Goal: Transaction & Acquisition: Book appointment/travel/reservation

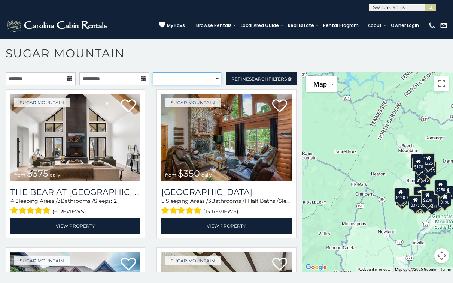
click at [194, 81] on select "**********" at bounding box center [187, 78] width 68 height 13
click at [252, 76] on span "Search" at bounding box center [258, 79] width 19 height 6
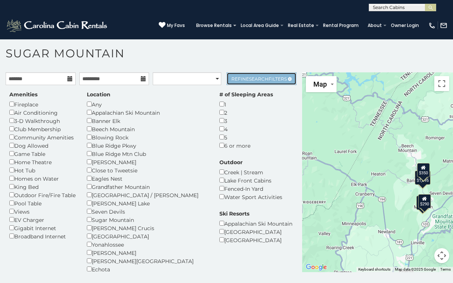
click at [249, 77] on span "Search" at bounding box center [258, 79] width 19 height 6
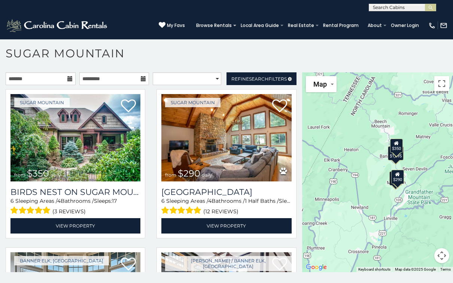
drag, startPoint x: 395, startPoint y: 196, endPoint x: 360, endPoint y: 167, distance: 46.0
click at [360, 167] on div "$350 $290 $1,095 $350" at bounding box center [377, 172] width 151 height 200
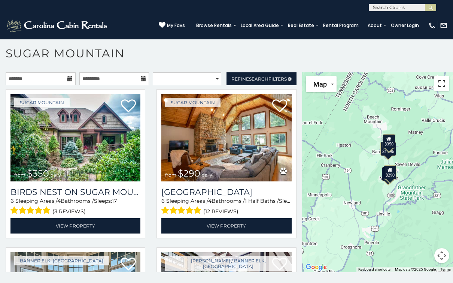
click at [439, 83] on button "Toggle fullscreen view" at bounding box center [442, 83] width 15 height 15
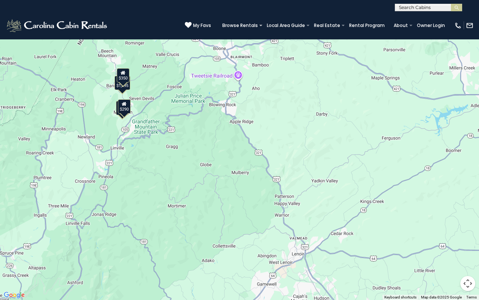
drag, startPoint x: 313, startPoint y: 184, endPoint x: 186, endPoint y: 140, distance: 134.2
click at [186, 140] on div "$350 $290 $1,095 $350" at bounding box center [239, 150] width 479 height 300
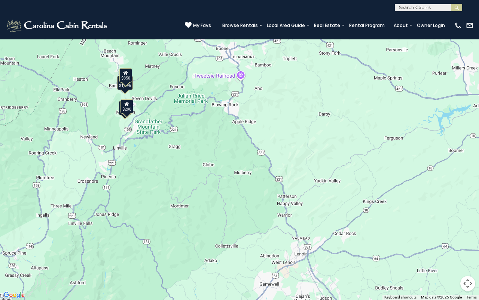
click at [234, 105] on div "$350 $290 $1,095 $350" at bounding box center [239, 150] width 479 height 300
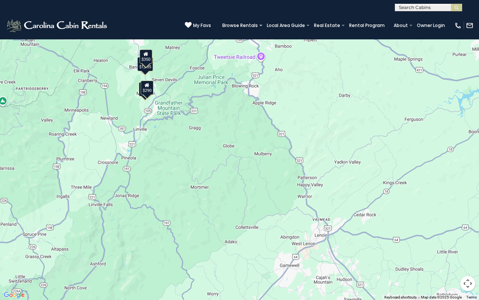
drag, startPoint x: 169, startPoint y: 175, endPoint x: 194, endPoint y: 152, distance: 34.2
click at [194, 152] on div "$350 $290 $1,095 $350" at bounding box center [239, 150] width 479 height 300
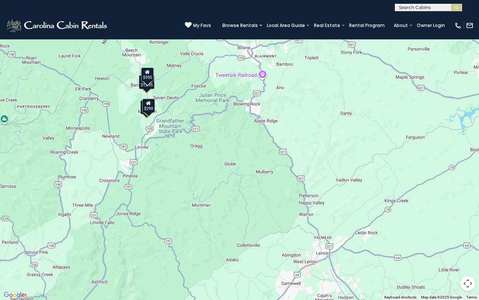
click at [453, 282] on button "Map camera controls" at bounding box center [468, 283] width 15 height 15
click at [449, 282] on button "Zoom out" at bounding box center [449, 283] width 15 height 15
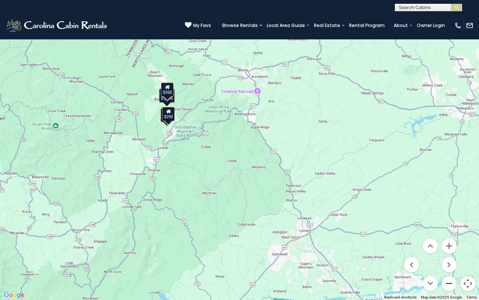
click at [449, 282] on button "Zoom out" at bounding box center [449, 283] width 15 height 15
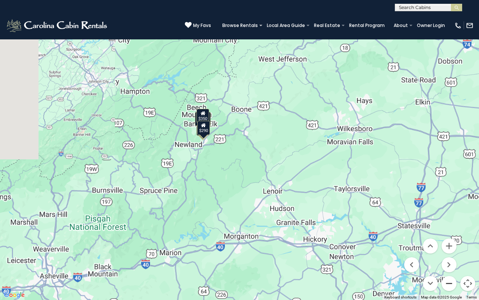
click at [449, 282] on button "Zoom out" at bounding box center [449, 283] width 15 height 15
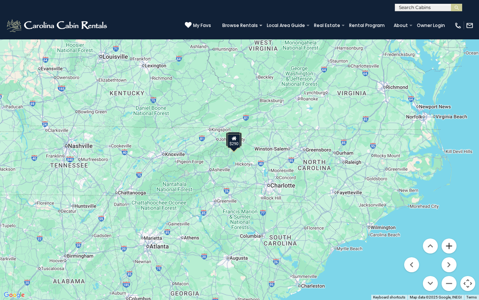
click at [446, 244] on button "Zoom in" at bounding box center [449, 245] width 15 height 15
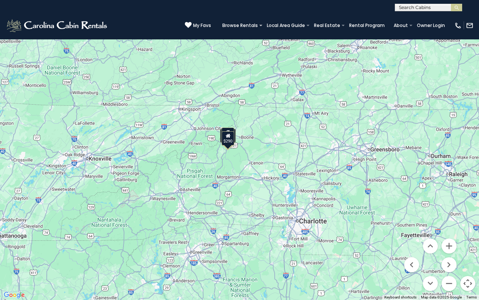
click at [453, 281] on button "Map camera controls" at bounding box center [468, 283] width 15 height 15
drag, startPoint x: 467, startPoint y: 18, endPoint x: 448, endPoint y: 3, distance: 24.3
click at [453, 18] on button "Toggle fullscreen view" at bounding box center [468, 11] width 15 height 15
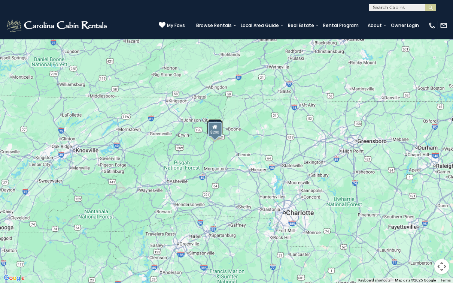
scroll to position [0, 0]
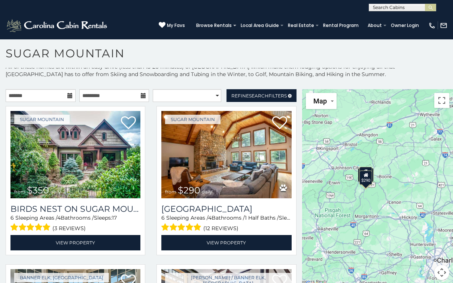
click at [181, 75] on p "All of these homes are within an easy drive (less than 15-20 minutes) of Sugar …" at bounding box center [226, 74] width 453 height 22
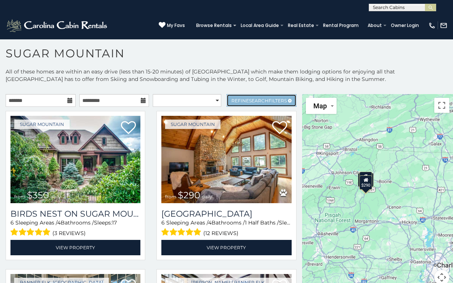
click at [237, 100] on span "Refine Search Filters" at bounding box center [258, 101] width 55 height 6
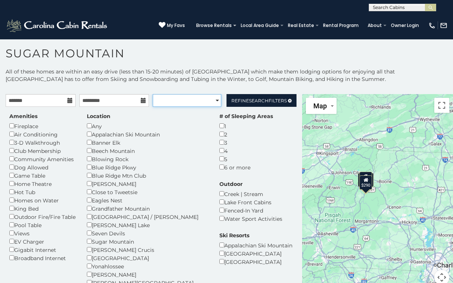
click at [206, 99] on select "**********" at bounding box center [187, 100] width 68 height 13
click at [205, 99] on select "**********" at bounding box center [187, 100] width 68 height 13
select select "**********"
click at [153, 94] on select "**********" at bounding box center [187, 100] width 68 height 13
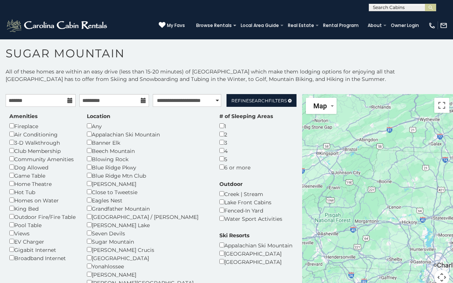
click at [207, 91] on div "**********" at bounding box center [226, 186] width 453 height 237
click at [214, 101] on select "**********" at bounding box center [187, 100] width 68 height 13
click at [222, 85] on p "All of these homes are within an easy drive (less than 15-20 minutes) of Sugar …" at bounding box center [226, 79] width 453 height 22
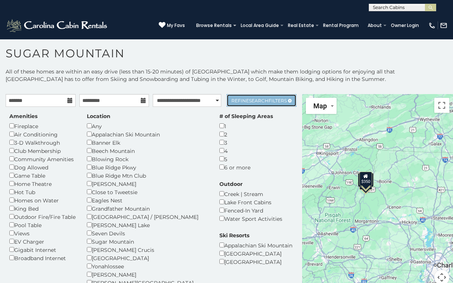
click at [261, 96] on link "Refine Search Filters" at bounding box center [262, 100] width 70 height 13
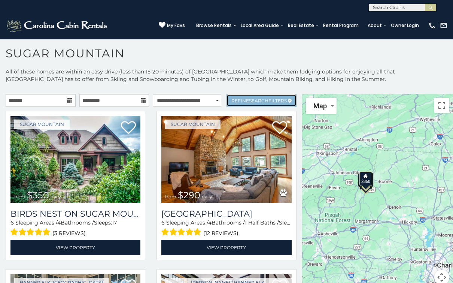
click at [261, 96] on link "Refine Search Filters" at bounding box center [262, 100] width 70 height 13
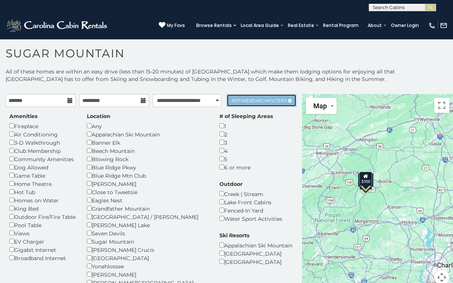
click at [261, 96] on link "Refine Search Filters" at bounding box center [262, 100] width 70 height 13
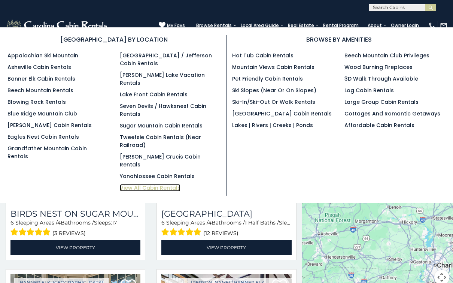
click at [149, 184] on link "View All Cabin Rentals" at bounding box center [150, 187] width 61 height 7
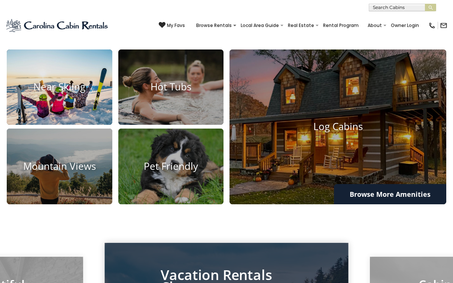
scroll to position [457, 0]
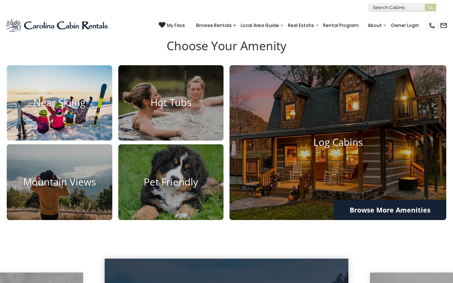
click at [61, 108] on h4 "Near Skiing" at bounding box center [60, 103] width 106 height 12
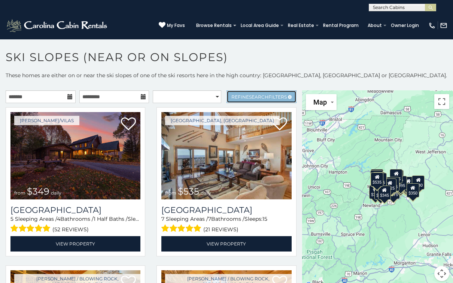
click at [265, 96] on span "Refine Search Filters" at bounding box center [258, 97] width 55 height 6
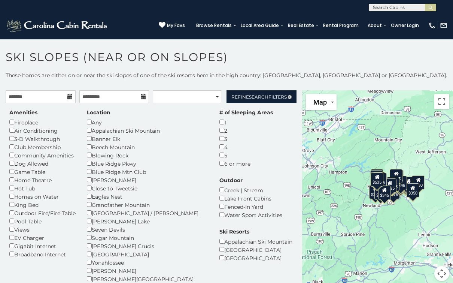
click at [220, 164] on div "6 or more" at bounding box center [247, 163] width 54 height 8
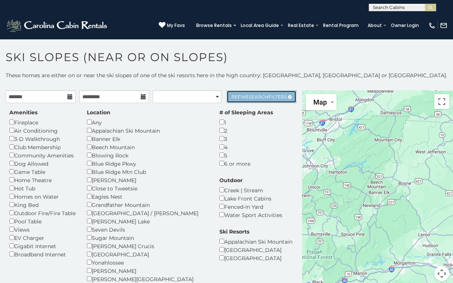
click at [253, 97] on span "Search" at bounding box center [258, 97] width 19 height 6
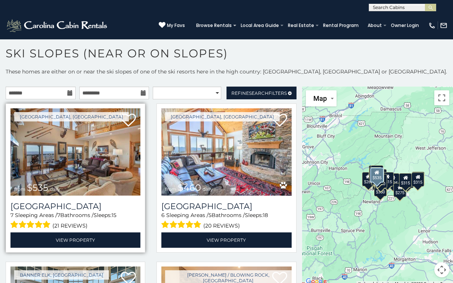
click at [100, 161] on img at bounding box center [75, 151] width 130 height 87
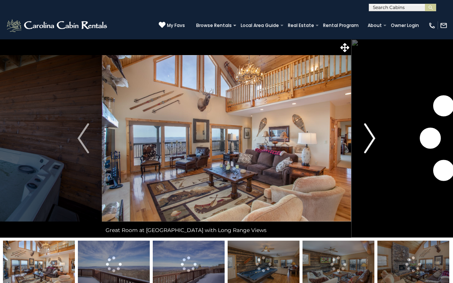
click at [372, 135] on img "Next" at bounding box center [369, 138] width 11 height 30
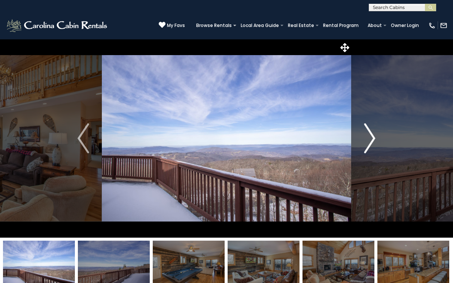
click at [372, 135] on img "Next" at bounding box center [369, 138] width 11 height 30
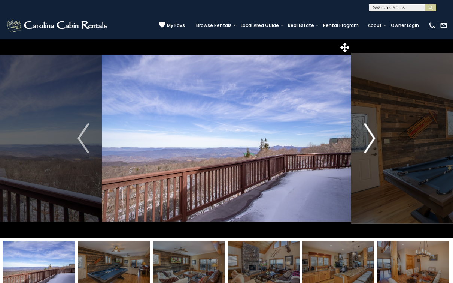
click at [372, 135] on img "Next" at bounding box center [369, 138] width 11 height 30
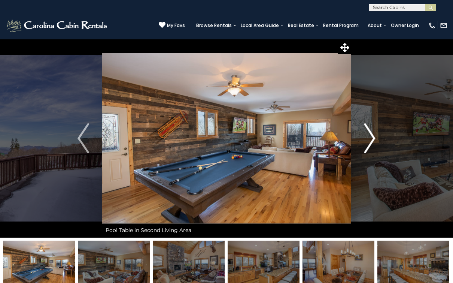
click at [372, 135] on img "Next" at bounding box center [369, 138] width 11 height 30
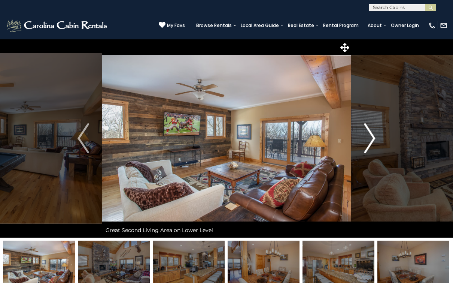
click at [372, 135] on img "Next" at bounding box center [369, 138] width 11 height 30
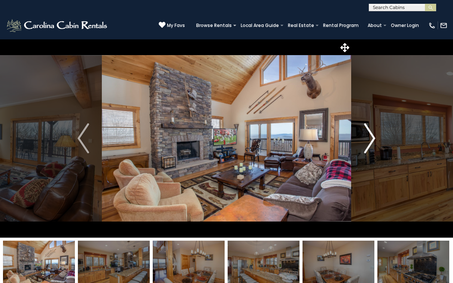
click at [372, 135] on img "Next" at bounding box center [369, 138] width 11 height 30
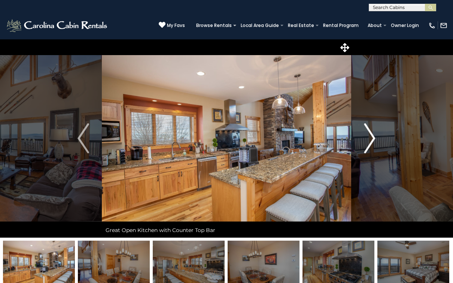
click at [372, 135] on img "Next" at bounding box center [369, 138] width 11 height 30
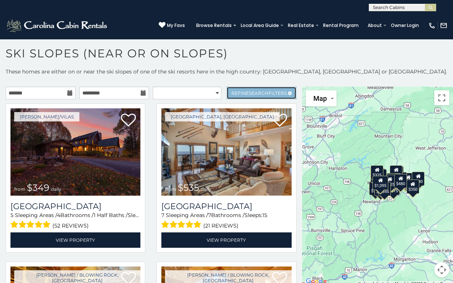
click at [239, 92] on span "Refine Search Filters" at bounding box center [258, 93] width 55 height 6
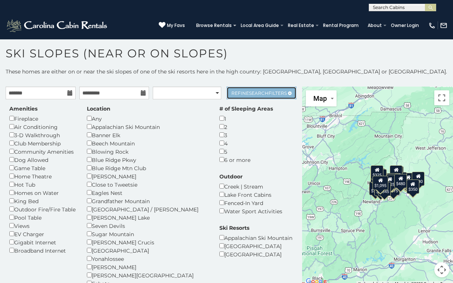
click at [239, 92] on span "Refine Search Filters" at bounding box center [258, 93] width 55 height 6
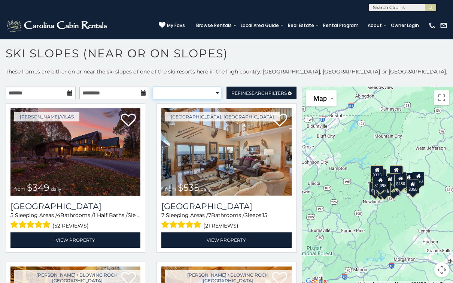
click at [203, 88] on select "**********" at bounding box center [187, 93] width 68 height 13
select select "**********"
click at [153, 87] on select "**********" at bounding box center [187, 93] width 68 height 13
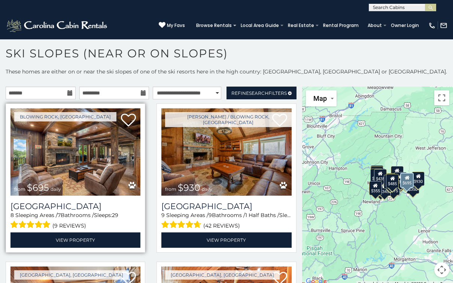
click at [87, 143] on img at bounding box center [75, 151] width 130 height 87
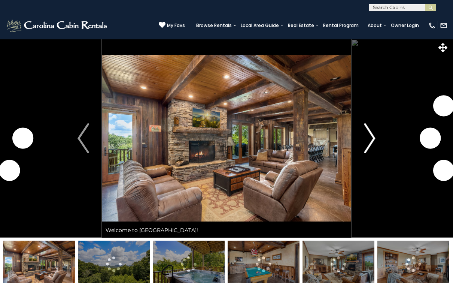
click at [368, 142] on img "Next" at bounding box center [369, 138] width 11 height 30
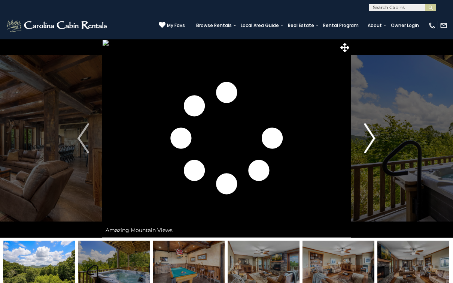
click at [368, 142] on img "Next" at bounding box center [369, 138] width 11 height 30
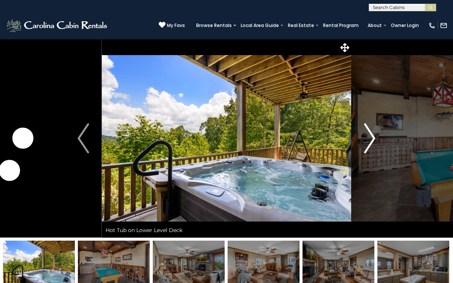
click at [368, 142] on img "Next" at bounding box center [369, 138] width 11 height 30
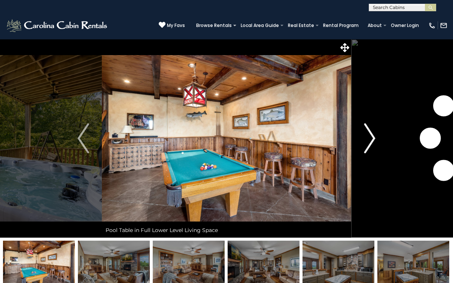
click at [368, 142] on img "Next" at bounding box center [369, 138] width 11 height 30
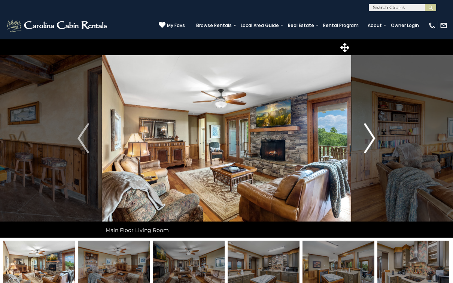
click at [368, 142] on img "Next" at bounding box center [369, 138] width 11 height 30
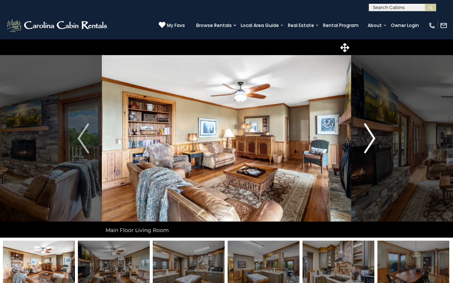
click at [368, 142] on img "Next" at bounding box center [369, 138] width 11 height 30
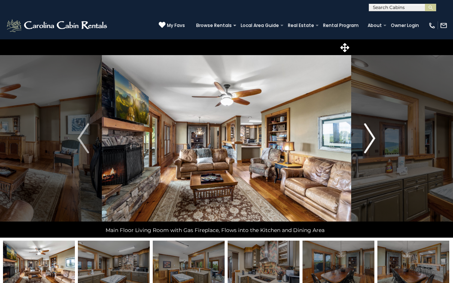
click at [368, 142] on img "Next" at bounding box center [369, 138] width 11 height 30
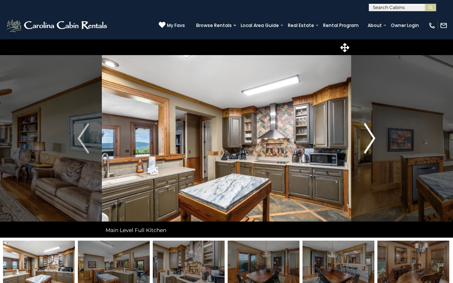
click at [368, 142] on img "Next" at bounding box center [369, 138] width 11 height 30
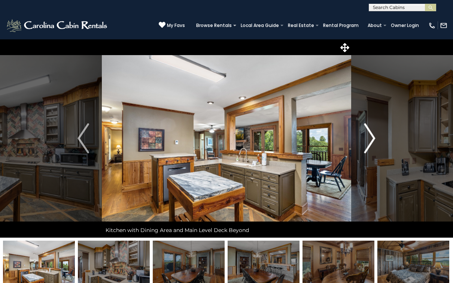
click at [368, 142] on img "Next" at bounding box center [369, 138] width 11 height 30
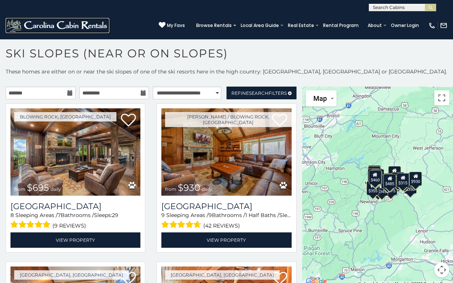
click at [40, 23] on img at bounding box center [58, 25] width 104 height 15
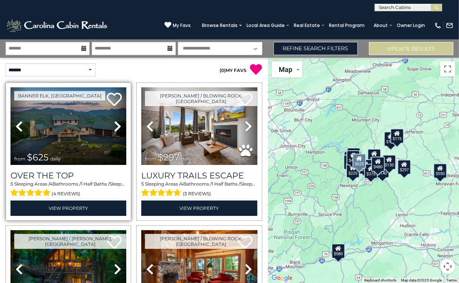
click at [116, 126] on icon at bounding box center [117, 126] width 7 height 12
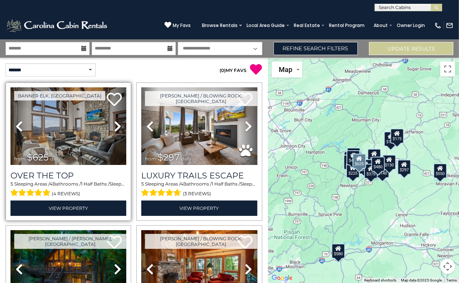
click at [116, 126] on icon at bounding box center [117, 126] width 7 height 12
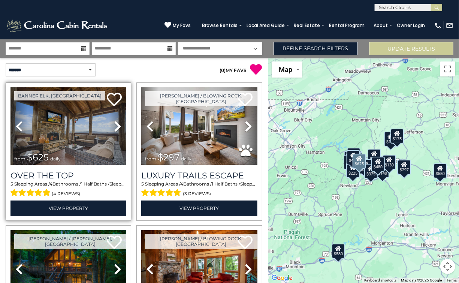
click at [116, 126] on icon at bounding box center [117, 126] width 7 height 12
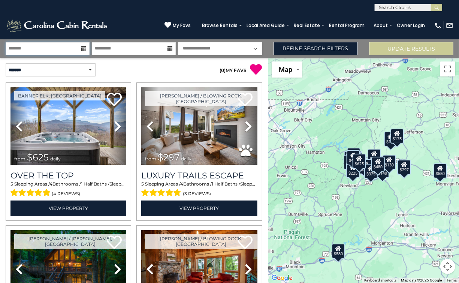
click at [64, 48] on input "text" at bounding box center [48, 48] width 84 height 13
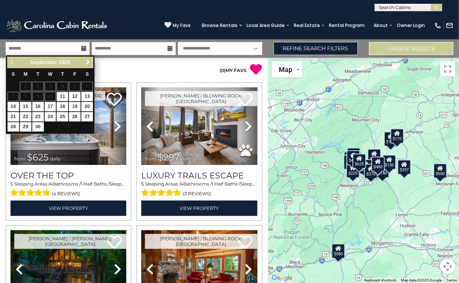
click at [87, 63] on span "Next" at bounding box center [88, 62] width 6 height 6
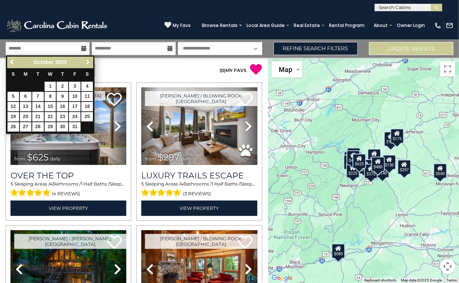
click at [87, 63] on span "Next" at bounding box center [88, 62] width 6 height 6
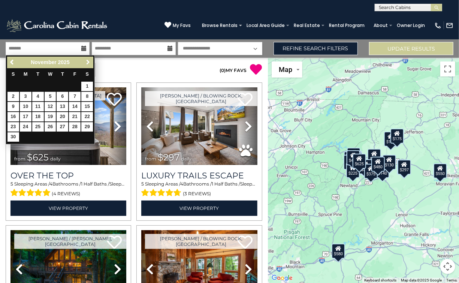
click at [89, 61] on span "Next" at bounding box center [88, 62] width 6 height 6
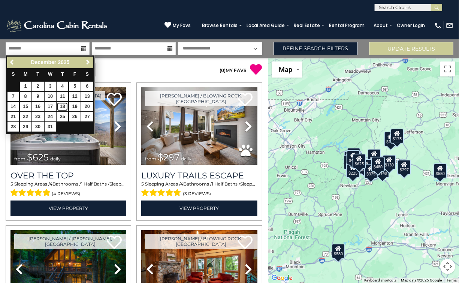
click at [63, 106] on link "18" at bounding box center [63, 106] width 12 height 9
type input "********"
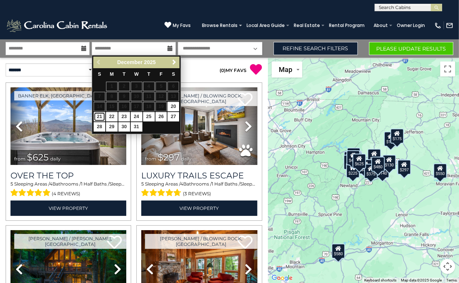
click at [102, 116] on link "21" at bounding box center [100, 116] width 12 height 9
type input "********"
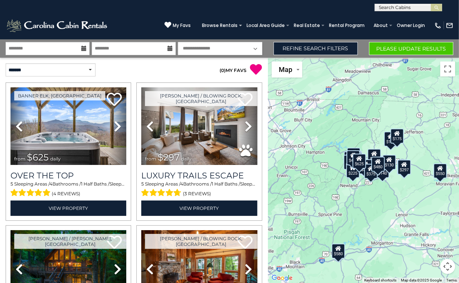
click at [222, 50] on select "**********" at bounding box center [220, 48] width 84 height 13
click at [239, 48] on select "**********" at bounding box center [220, 48] width 84 height 13
click at [309, 49] on link "Refine Search Filters" at bounding box center [315, 48] width 84 height 13
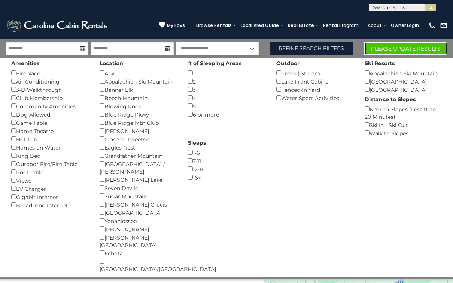
click at [389, 46] on button "Please Update Results" at bounding box center [405, 48] width 83 height 13
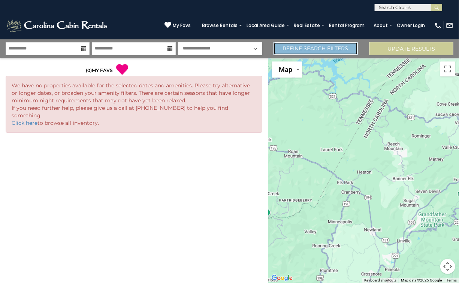
click at [340, 46] on link "Refine Search Filters" at bounding box center [315, 48] width 84 height 13
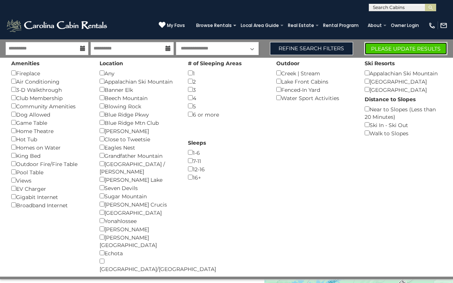
click at [386, 47] on button "Please Update Results" at bounding box center [405, 48] width 83 height 13
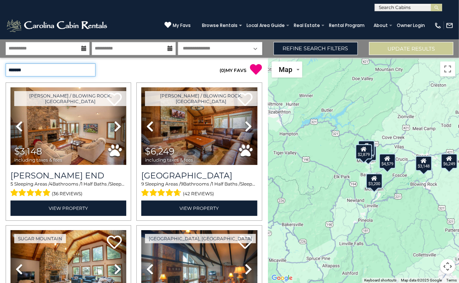
click at [72, 69] on select "**********" at bounding box center [51, 69] width 90 height 13
select select "**********"
click at [6, 63] on select "**********" at bounding box center [51, 69] width 90 height 13
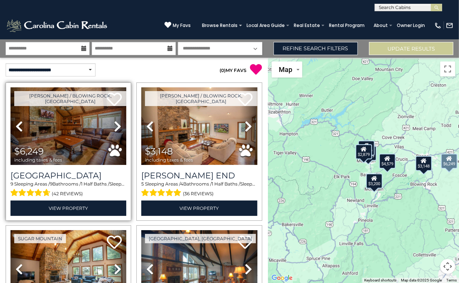
click at [114, 122] on icon at bounding box center [117, 126] width 7 height 12
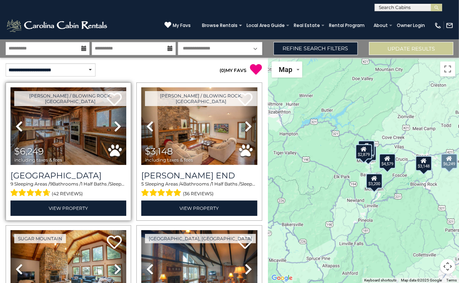
click at [114, 122] on icon at bounding box center [117, 126] width 7 height 12
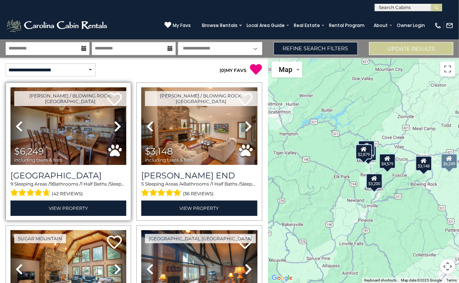
click at [114, 122] on icon at bounding box center [117, 126] width 7 height 12
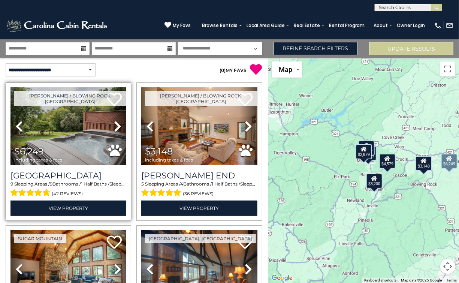
click at [114, 122] on icon at bounding box center [117, 126] width 7 height 12
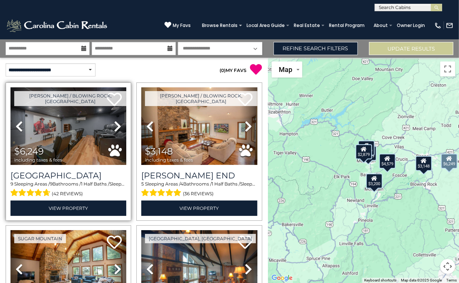
click at [114, 122] on icon at bounding box center [117, 126] width 7 height 12
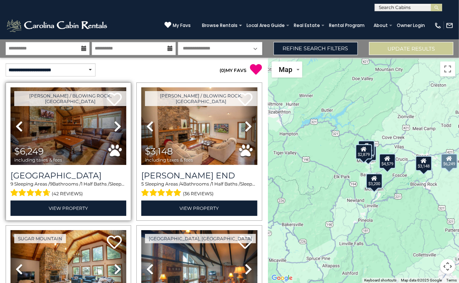
click at [19, 125] on icon at bounding box center [18, 126] width 7 height 12
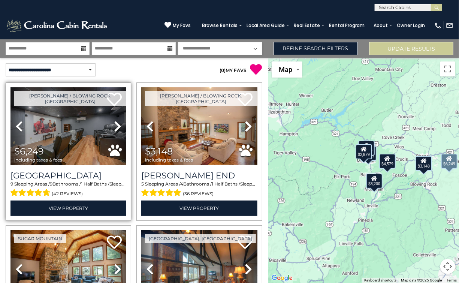
click at [116, 124] on icon at bounding box center [117, 126] width 7 height 12
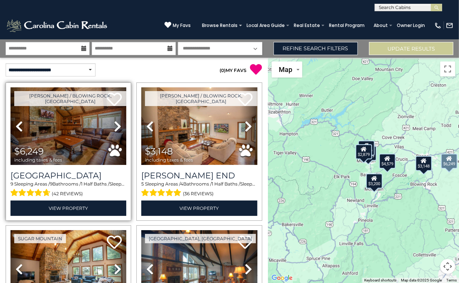
click at [116, 124] on icon at bounding box center [117, 126] width 7 height 12
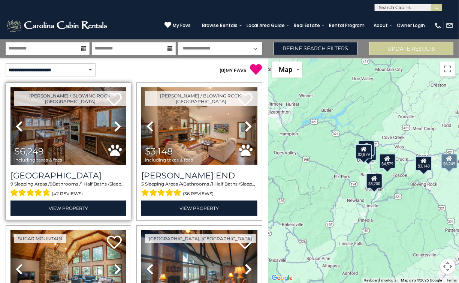
click at [116, 124] on icon at bounding box center [117, 126] width 7 height 12
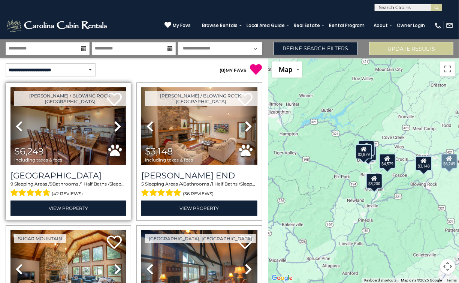
click at [116, 124] on icon at bounding box center [117, 126] width 7 height 12
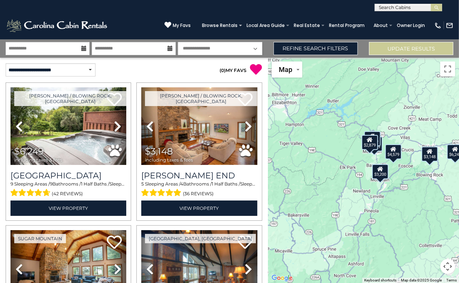
drag, startPoint x: 406, startPoint y: 232, endPoint x: 414, endPoint y: 217, distance: 16.4
click at [414, 217] on div "$6,249 $3,148 $3,200 $2,559 $4,579 $2,749 $2,879" at bounding box center [363, 170] width 191 height 225
click at [329, 49] on link "Refine Search Filters" at bounding box center [315, 48] width 84 height 13
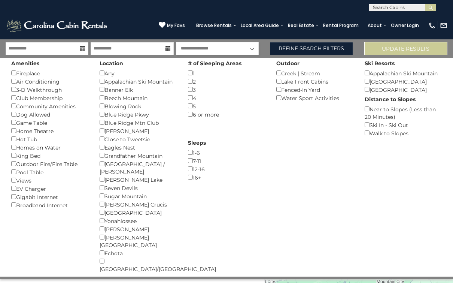
click at [370, 108] on div "Near to Slopes (Less than 20 Minutes) ()" at bounding box center [403, 113] width 77 height 16
click at [395, 43] on button "Please Update Results" at bounding box center [405, 48] width 83 height 13
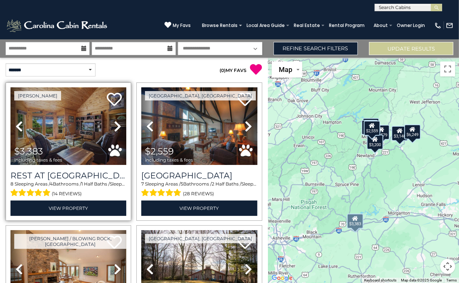
click at [119, 127] on icon at bounding box center [117, 126] width 7 height 12
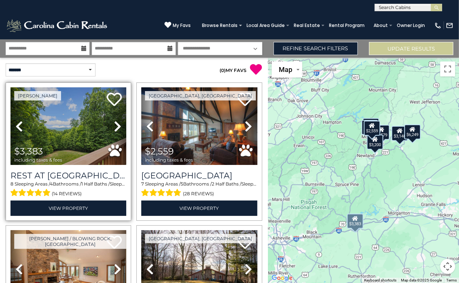
click at [116, 125] on icon at bounding box center [117, 126] width 7 height 12
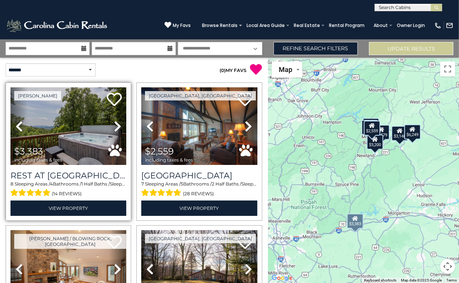
click at [116, 125] on icon at bounding box center [117, 126] width 7 height 12
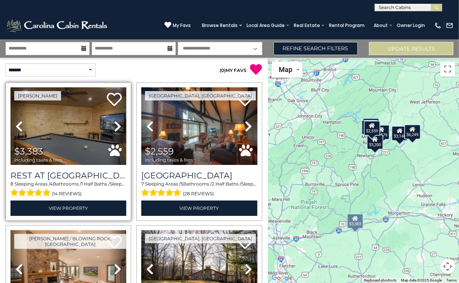
click at [116, 125] on icon at bounding box center [117, 126] width 7 height 12
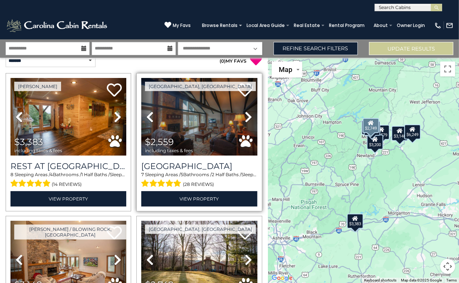
scroll to position [9, 0]
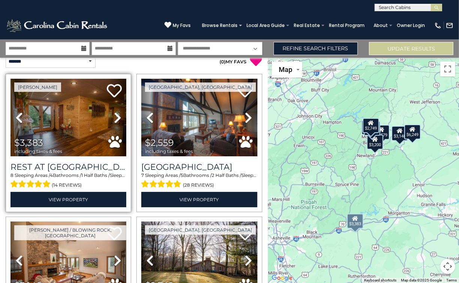
click at [117, 115] on icon at bounding box center [117, 118] width 7 height 12
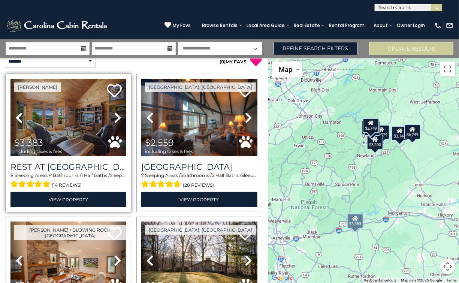
click at [117, 115] on icon at bounding box center [117, 118] width 7 height 12
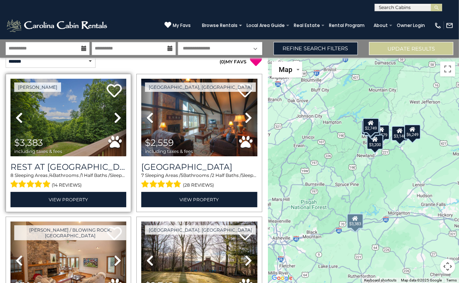
click at [117, 115] on icon at bounding box center [117, 118] width 7 height 12
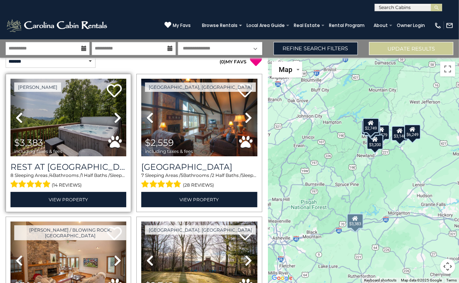
click at [117, 115] on icon at bounding box center [117, 118] width 7 height 12
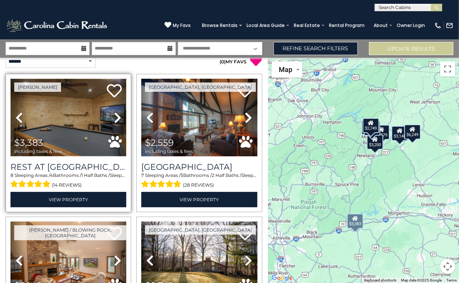
click at [82, 125] on img at bounding box center [68, 118] width 116 height 78
click at [116, 121] on icon at bounding box center [117, 118] width 7 height 12
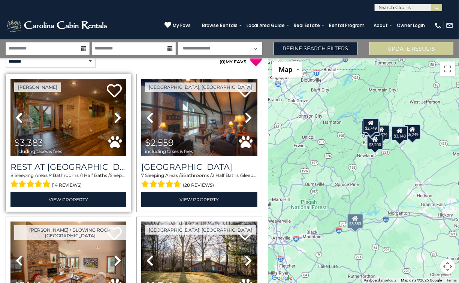
click at [116, 121] on icon at bounding box center [117, 118] width 7 height 12
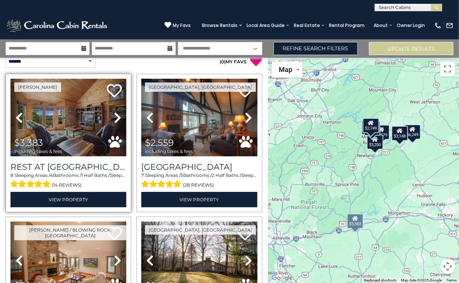
click at [116, 121] on icon at bounding box center [117, 118] width 7 height 12
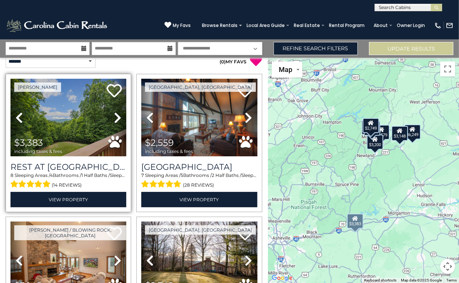
click at [116, 121] on icon at bounding box center [117, 118] width 7 height 12
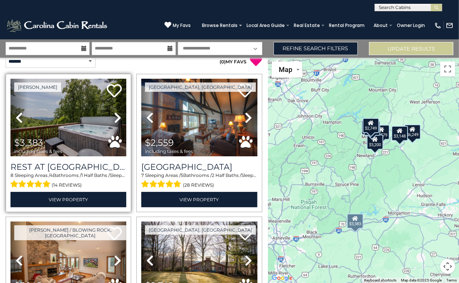
click at [116, 121] on icon at bounding box center [117, 118] width 7 height 12
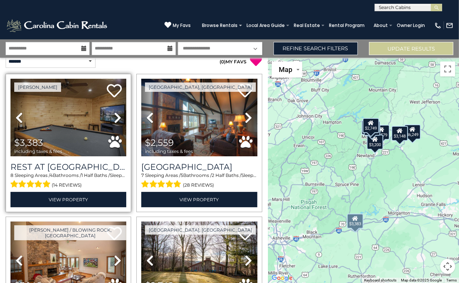
click at [116, 121] on icon at bounding box center [117, 118] width 7 height 12
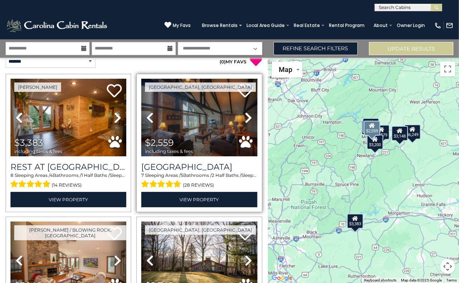
click at [246, 115] on icon at bounding box center [248, 118] width 7 height 12
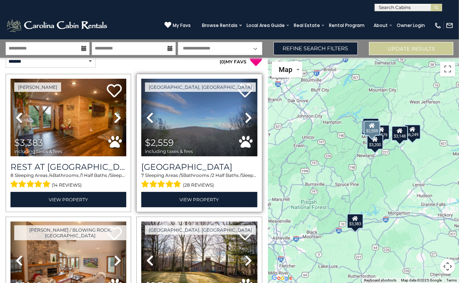
click at [246, 115] on icon at bounding box center [248, 118] width 7 height 12
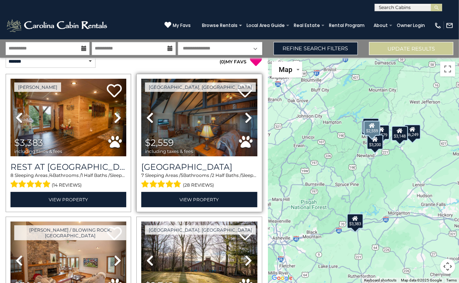
click at [246, 115] on icon at bounding box center [248, 118] width 7 height 12
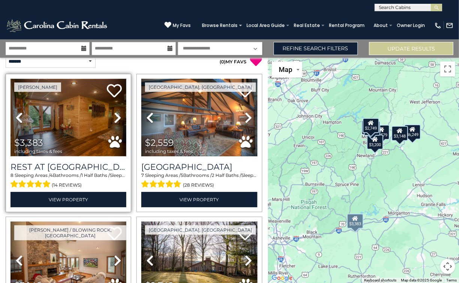
click at [66, 126] on img at bounding box center [68, 118] width 116 height 78
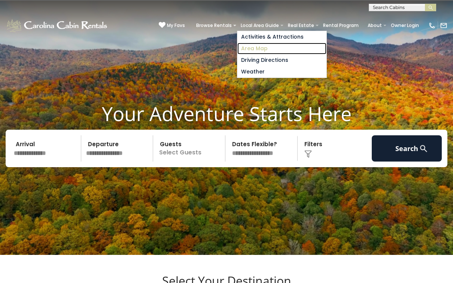
click at [257, 47] on link "Area Map" at bounding box center [281, 49] width 89 height 12
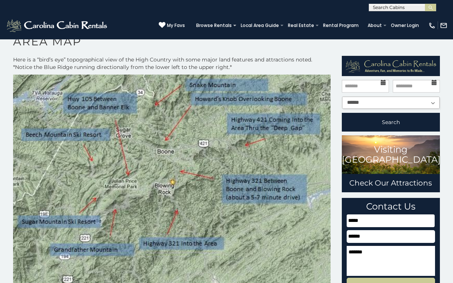
scroll to position [16, 0]
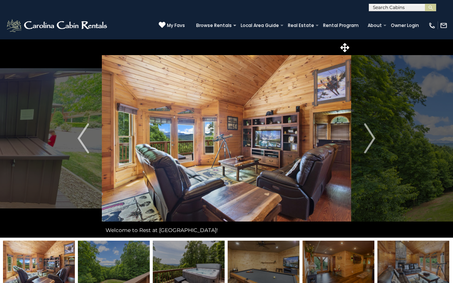
click at [82, 125] on img "Previous" at bounding box center [83, 138] width 11 height 30
click at [371, 138] on img "Next" at bounding box center [369, 138] width 11 height 30
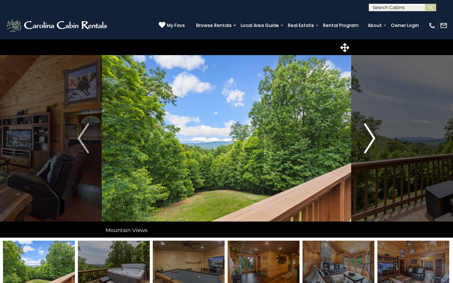
click at [371, 138] on img "Next" at bounding box center [369, 138] width 11 height 30
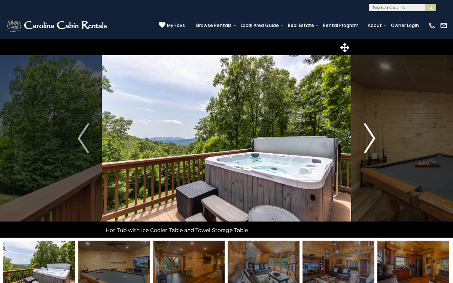
click at [371, 138] on img "Next" at bounding box center [369, 138] width 11 height 30
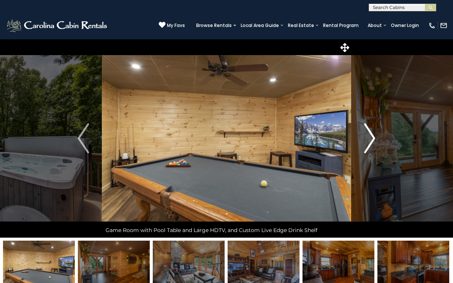
click at [371, 138] on img "Next" at bounding box center [369, 138] width 11 height 30
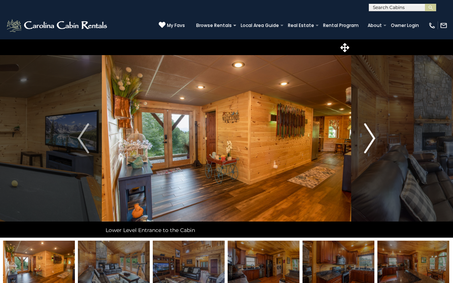
click at [371, 138] on img "Next" at bounding box center [369, 138] width 11 height 30
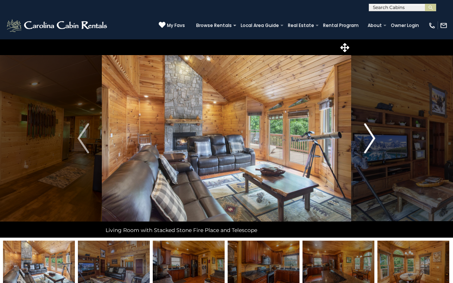
click at [371, 138] on img "Next" at bounding box center [369, 138] width 11 height 30
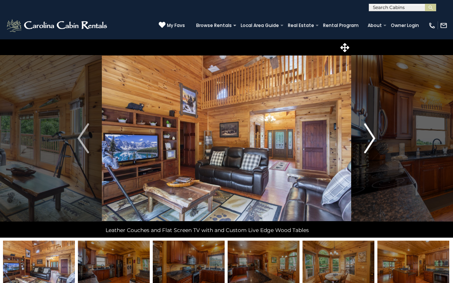
click at [371, 138] on img "Next" at bounding box center [369, 138] width 11 height 30
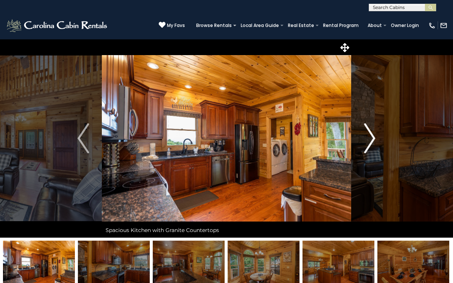
click at [371, 138] on img "Next" at bounding box center [369, 138] width 11 height 30
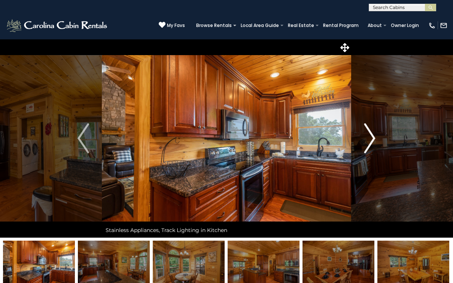
click at [371, 138] on img "Next" at bounding box center [369, 138] width 11 height 30
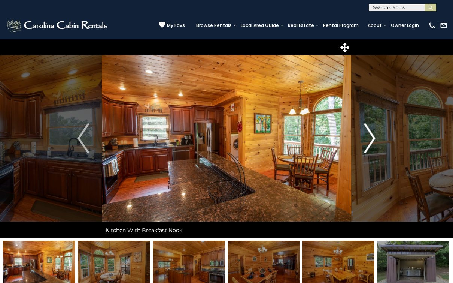
click at [371, 138] on img "Next" at bounding box center [369, 138] width 11 height 30
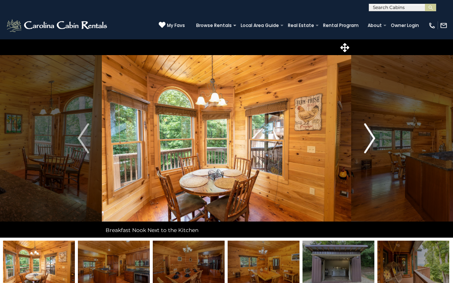
click at [371, 138] on img "Next" at bounding box center [369, 138] width 11 height 30
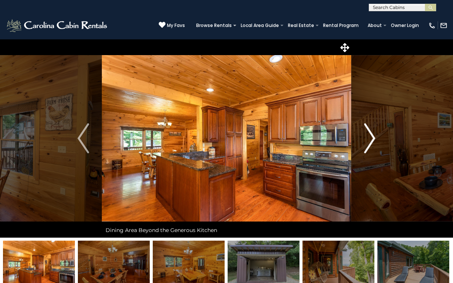
click at [371, 138] on img "Next" at bounding box center [369, 138] width 11 height 30
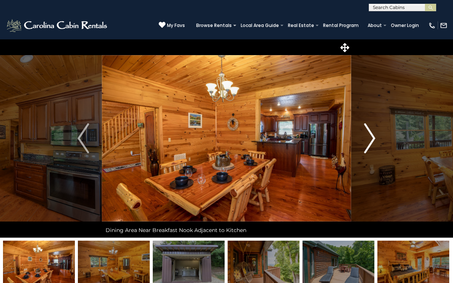
click at [371, 138] on img "Next" at bounding box center [369, 138] width 11 height 30
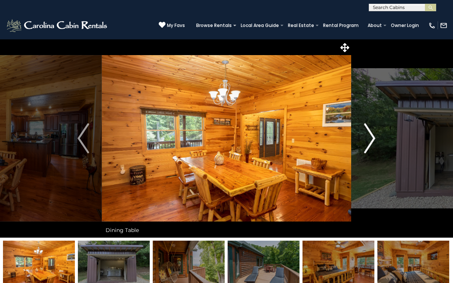
click at [371, 138] on img "Next" at bounding box center [369, 138] width 11 height 30
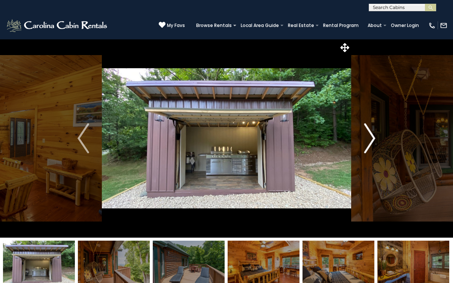
click at [371, 138] on img "Next" at bounding box center [369, 138] width 11 height 30
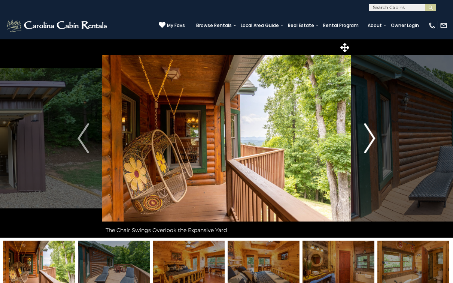
click at [371, 138] on img "Next" at bounding box center [369, 138] width 11 height 30
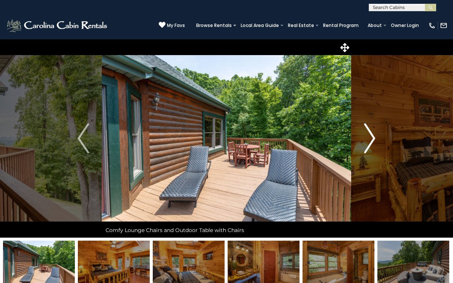
click at [371, 138] on img "Next" at bounding box center [369, 138] width 11 height 30
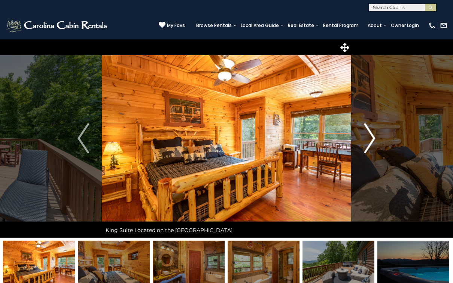
click at [371, 138] on img "Next" at bounding box center [369, 138] width 11 height 30
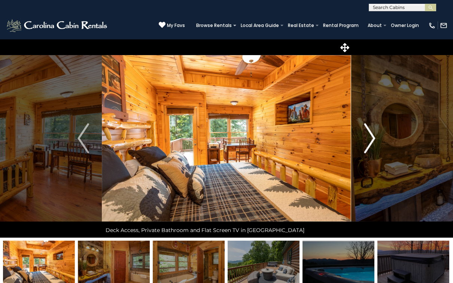
click at [371, 138] on img "Next" at bounding box center [369, 138] width 11 height 30
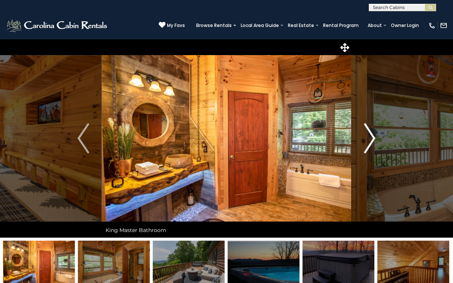
click at [371, 138] on img "Next" at bounding box center [369, 138] width 11 height 30
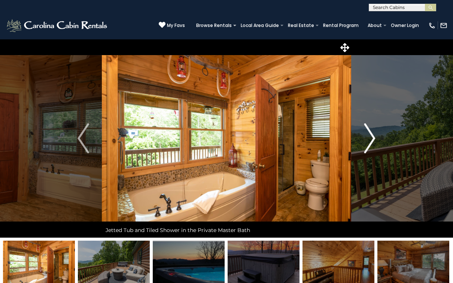
click at [371, 138] on img "Next" at bounding box center [369, 138] width 11 height 30
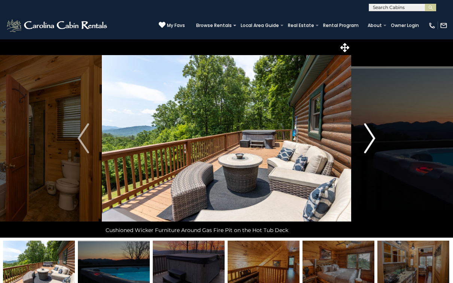
click at [371, 138] on img "Next" at bounding box center [369, 138] width 11 height 30
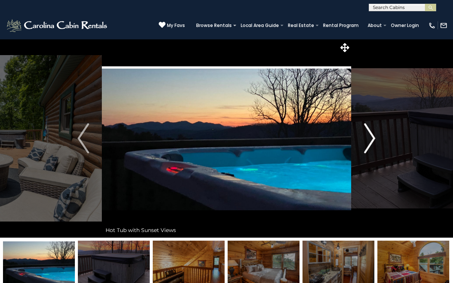
click at [371, 138] on img "Next" at bounding box center [369, 138] width 11 height 30
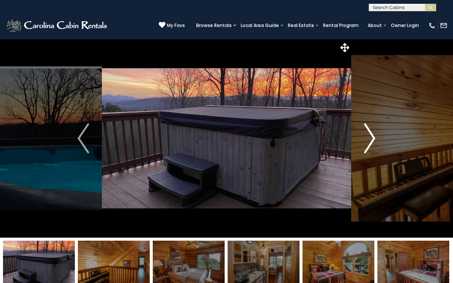
click at [371, 138] on img "Next" at bounding box center [369, 138] width 11 height 30
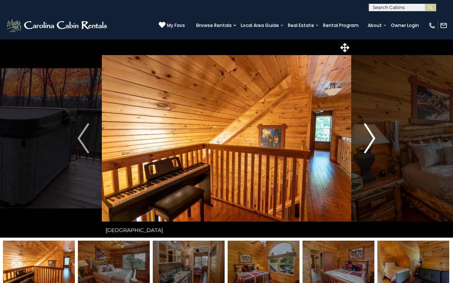
click at [371, 138] on img "Next" at bounding box center [369, 138] width 11 height 30
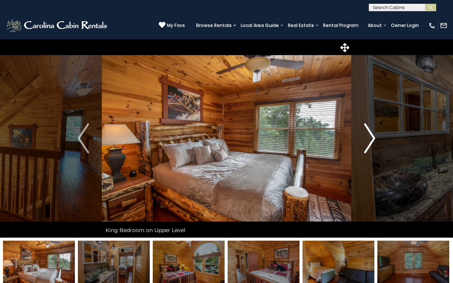
click at [371, 138] on img "Next" at bounding box center [369, 138] width 11 height 30
